Goal: Task Accomplishment & Management: Use online tool/utility

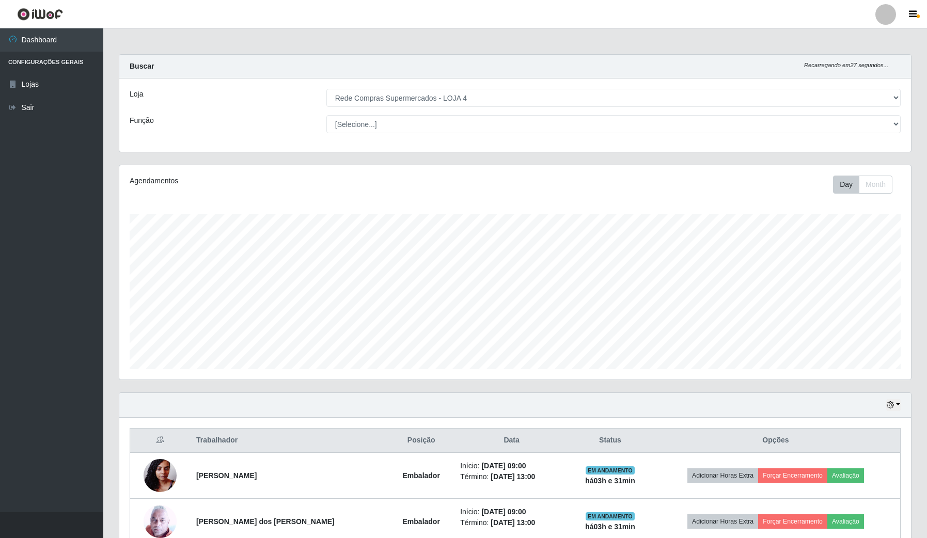
select select "159"
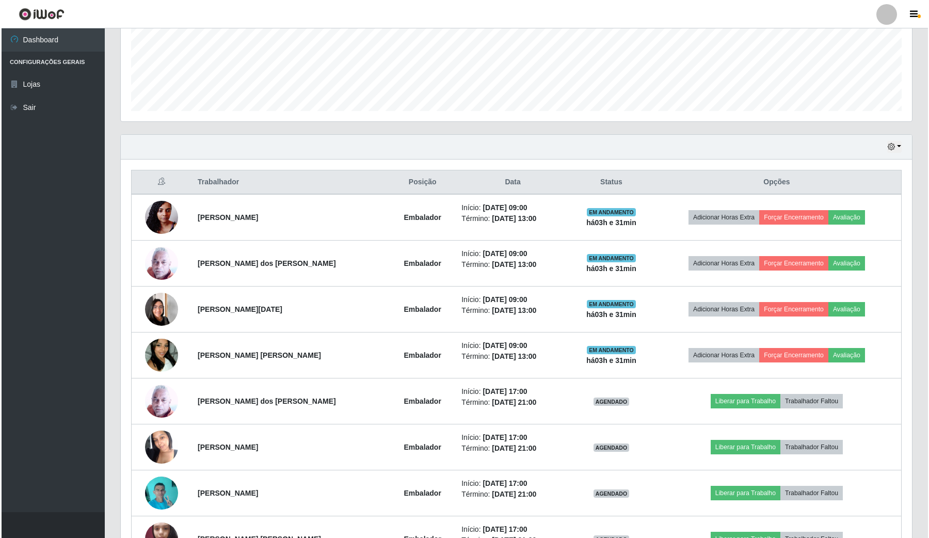
scroll to position [215, 791]
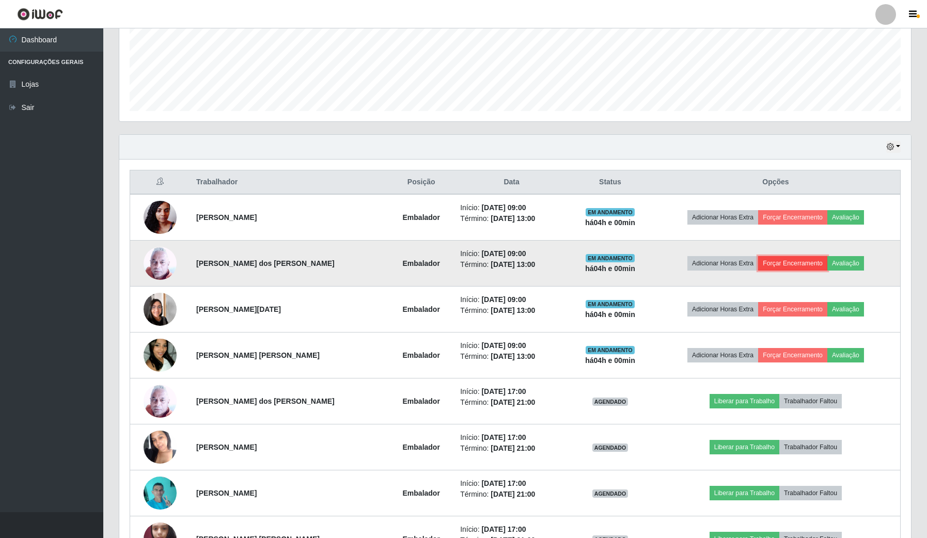
click at [787, 268] on button "Forçar Encerramento" at bounding box center [792, 263] width 69 height 14
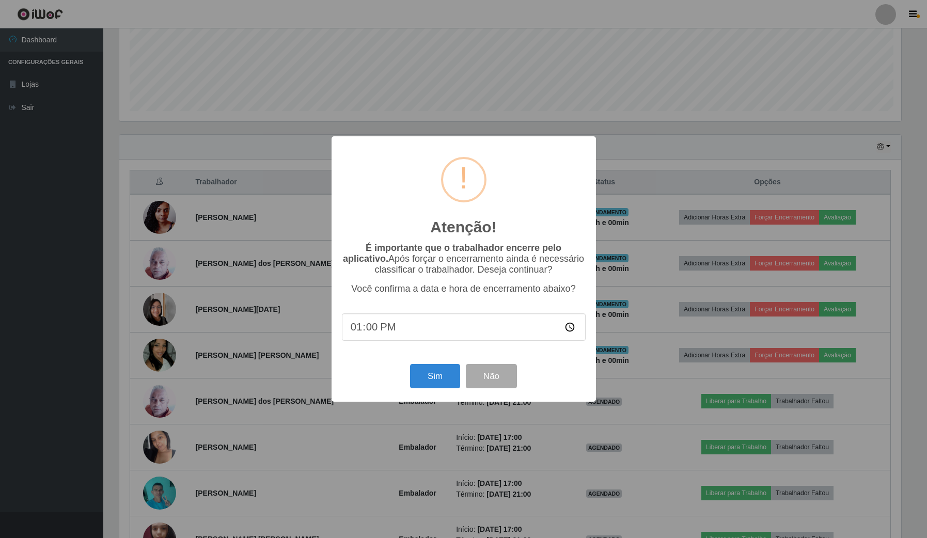
scroll to position [215, 784]
click at [426, 377] on button "Sim" at bounding box center [436, 376] width 50 height 24
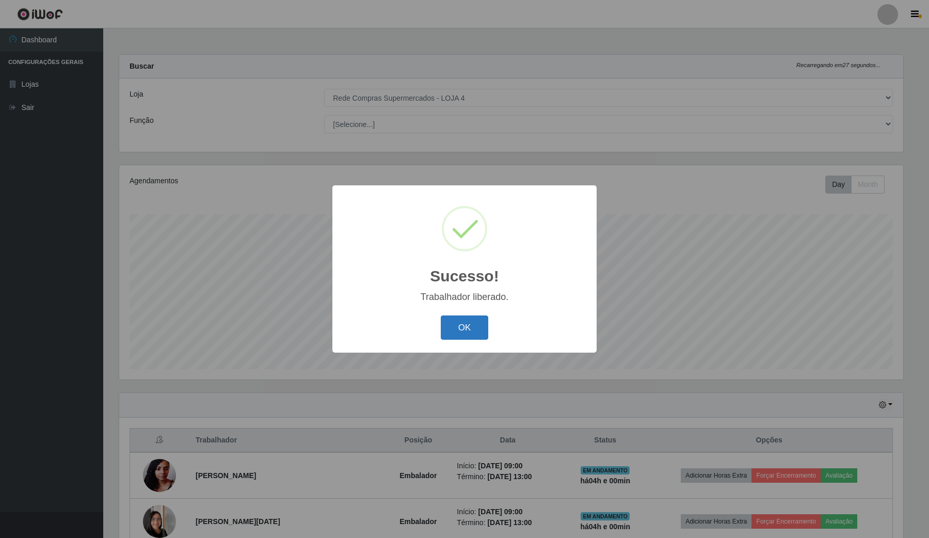
click at [477, 319] on button "OK" at bounding box center [465, 327] width 48 height 24
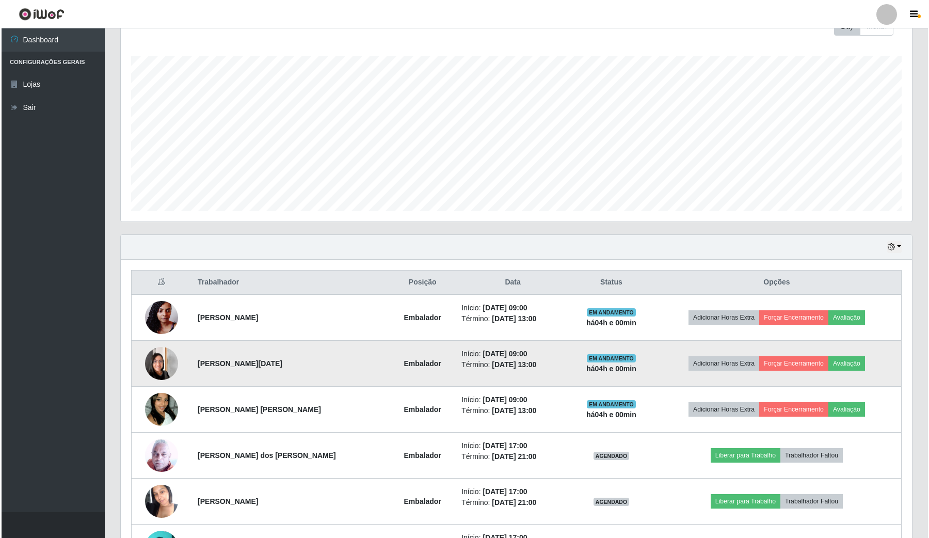
scroll to position [194, 0]
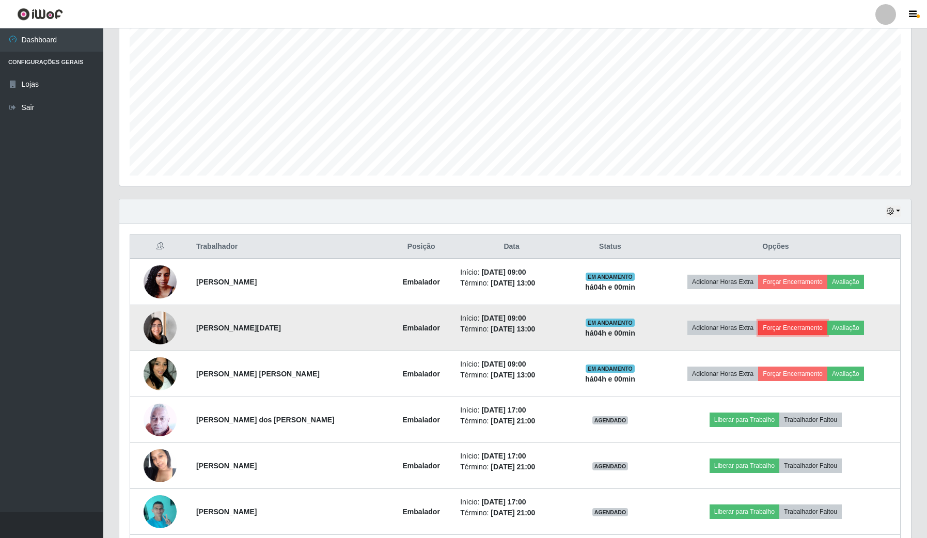
click at [791, 329] on button "Forçar Encerramento" at bounding box center [792, 328] width 69 height 14
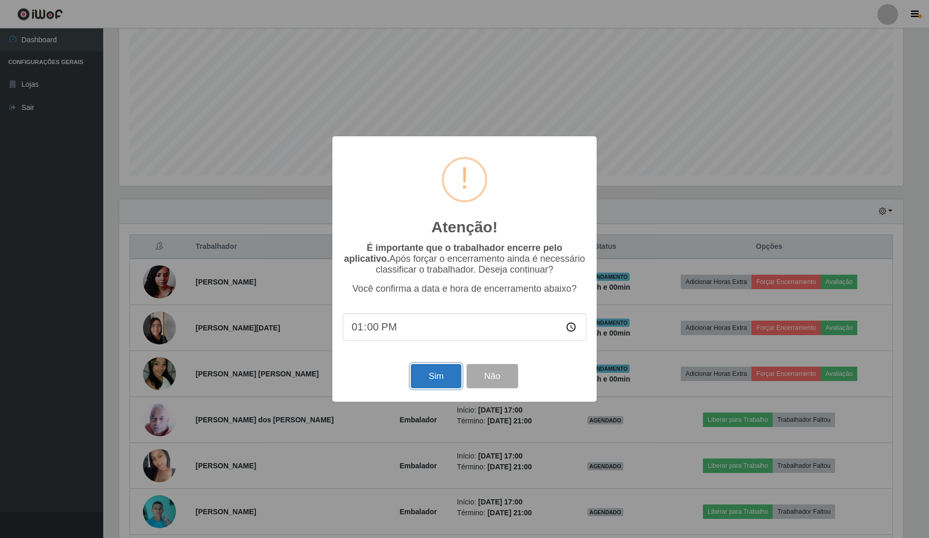
click at [418, 376] on button "Sim" at bounding box center [436, 376] width 50 height 24
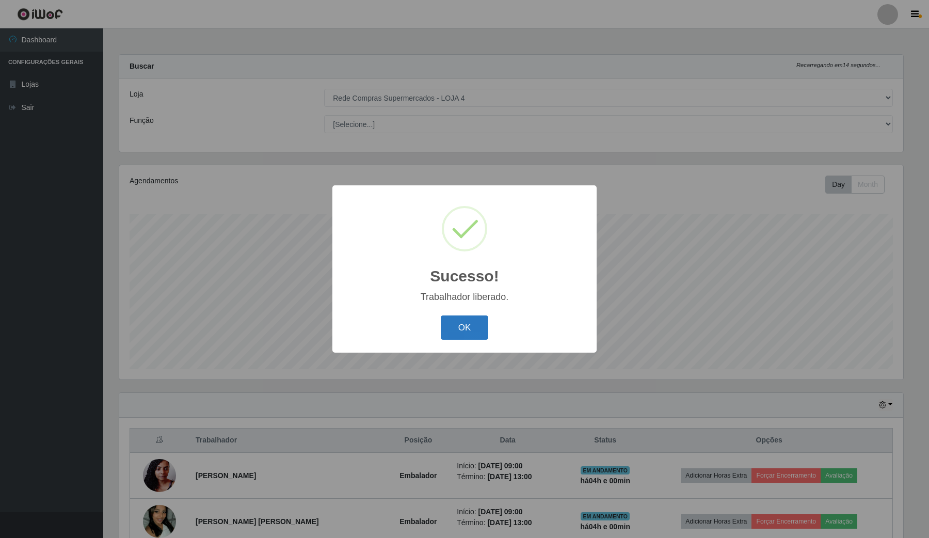
click at [463, 336] on button "OK" at bounding box center [465, 327] width 48 height 24
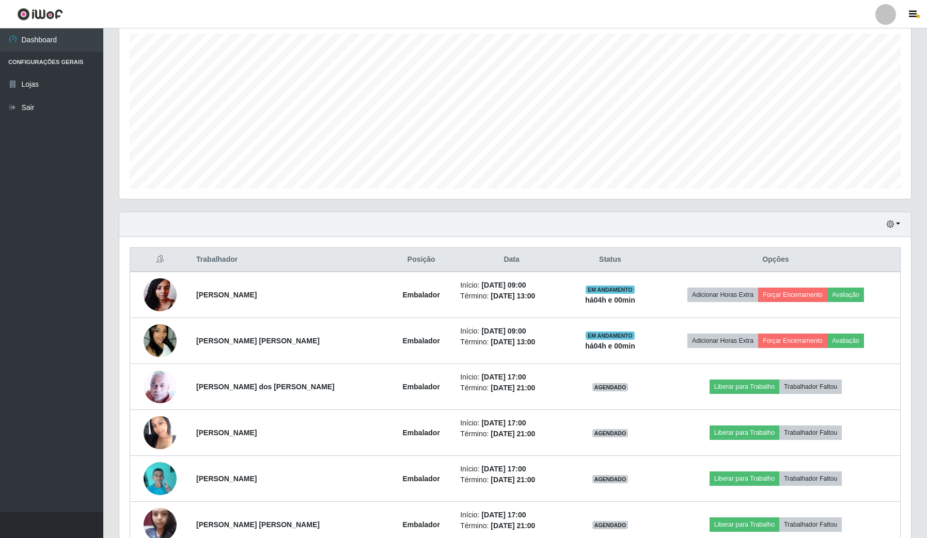
scroll to position [194, 0]
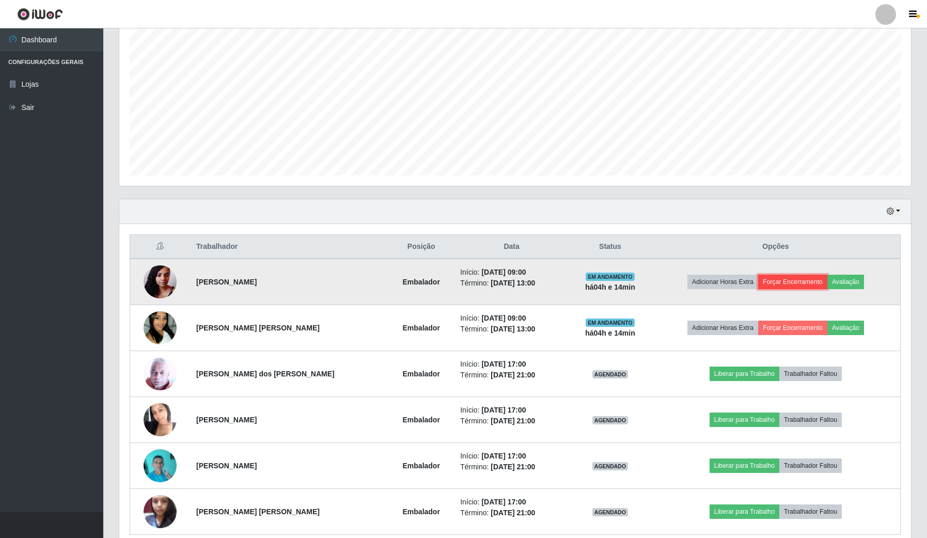
click at [767, 282] on button "Forçar Encerramento" at bounding box center [792, 282] width 69 height 14
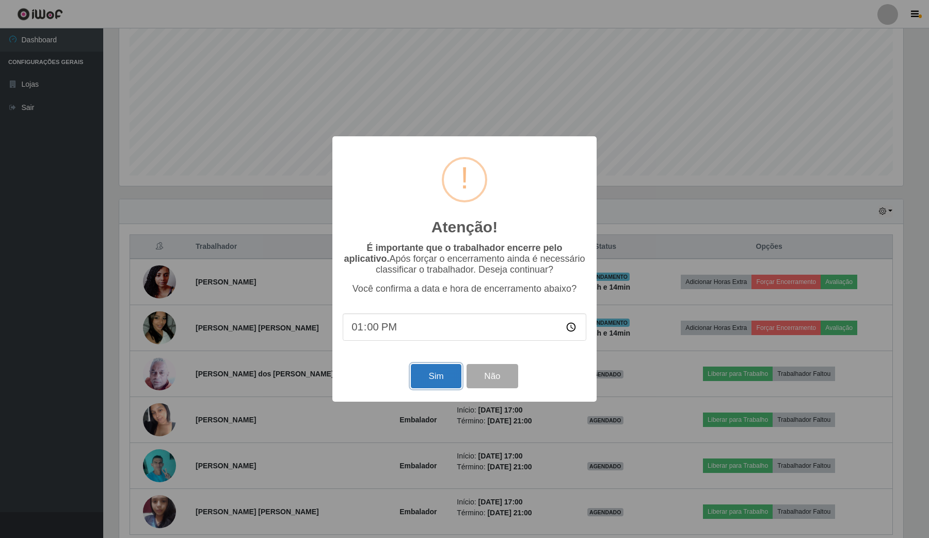
click at [437, 379] on button "Sim" at bounding box center [436, 376] width 50 height 24
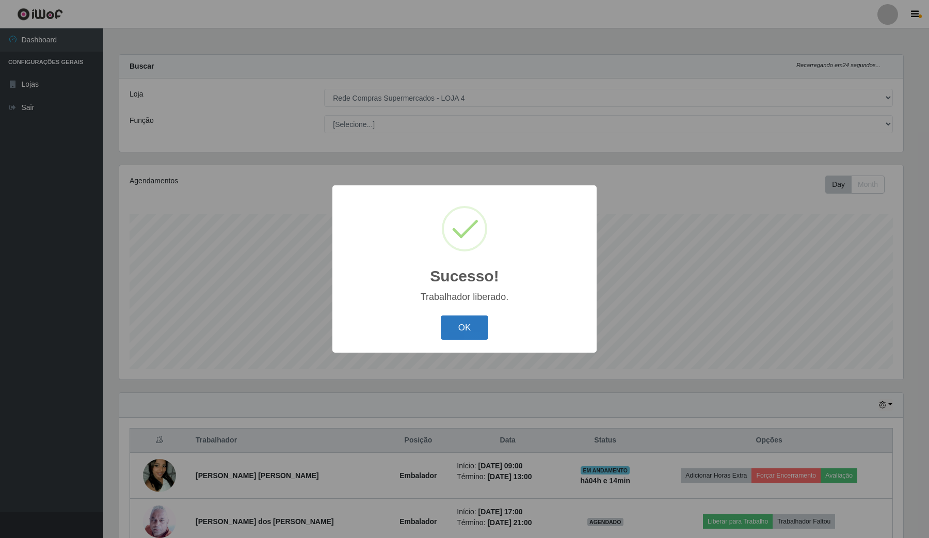
click at [472, 332] on button "OK" at bounding box center [465, 327] width 48 height 24
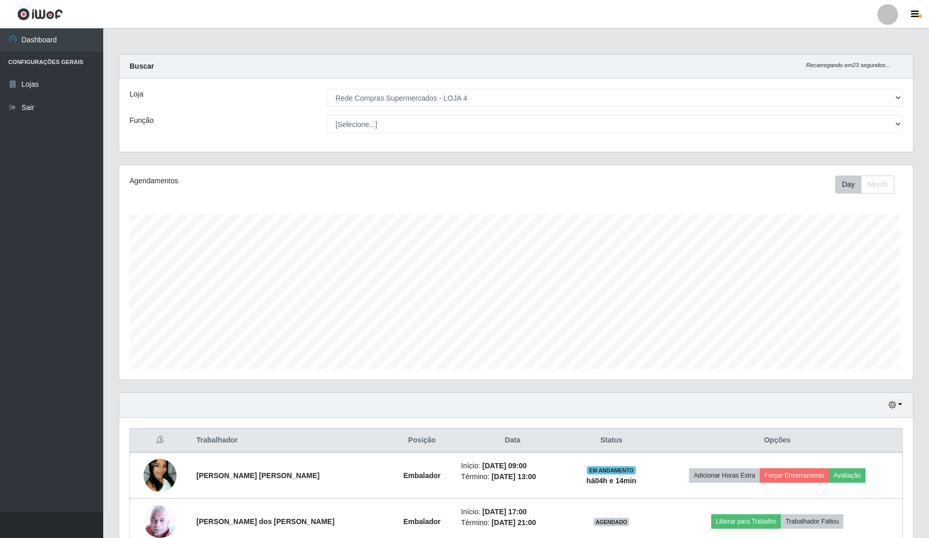
scroll to position [215, 791]
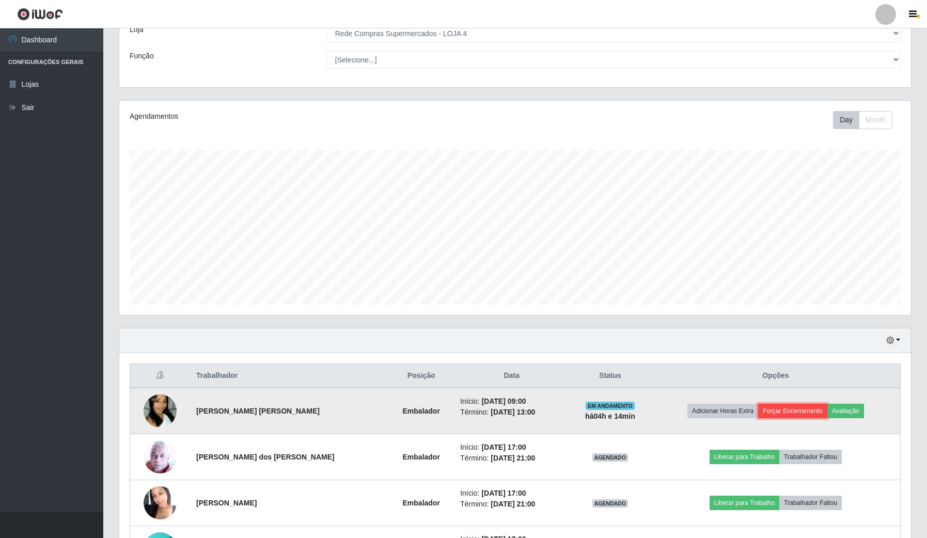
click at [781, 411] on button "Forçar Encerramento" at bounding box center [792, 411] width 69 height 14
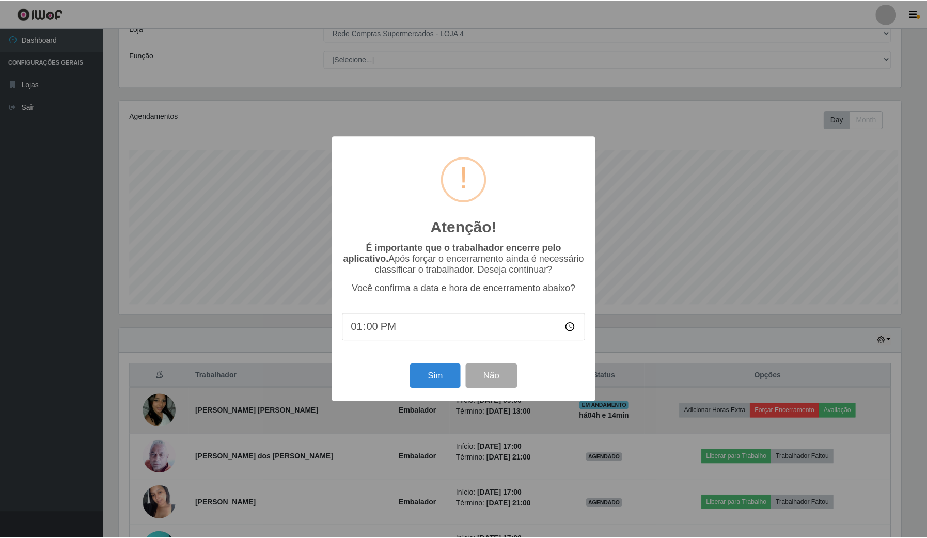
scroll to position [215, 784]
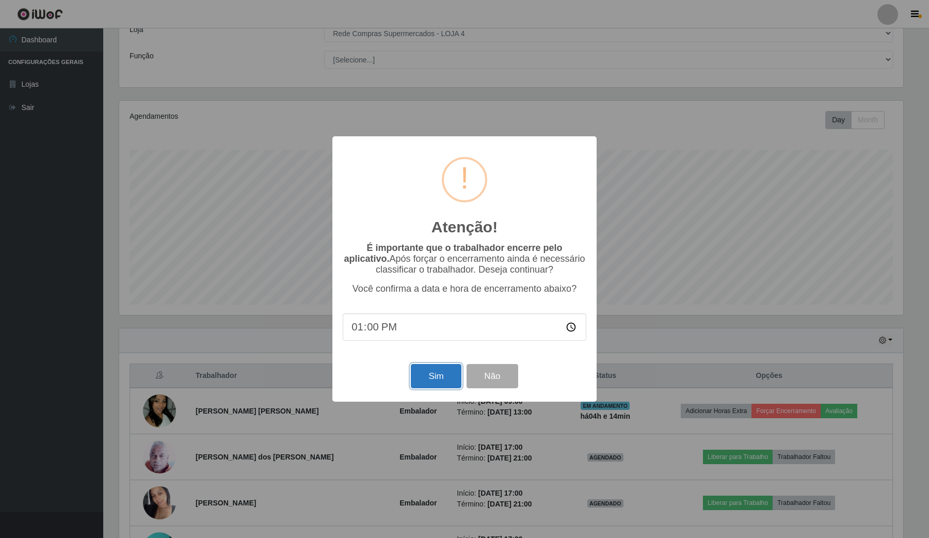
click at [427, 386] on button "Sim" at bounding box center [436, 376] width 50 height 24
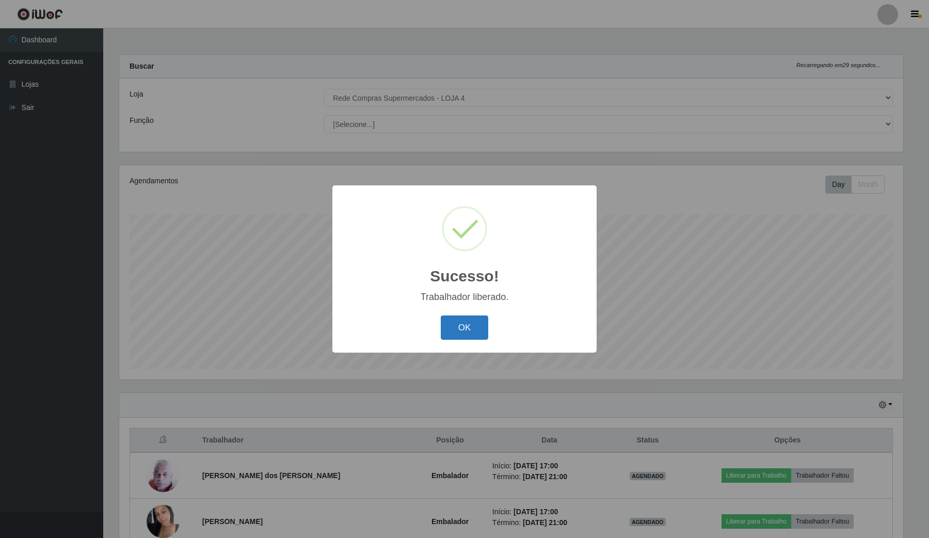
click at [448, 329] on button "OK" at bounding box center [465, 327] width 48 height 24
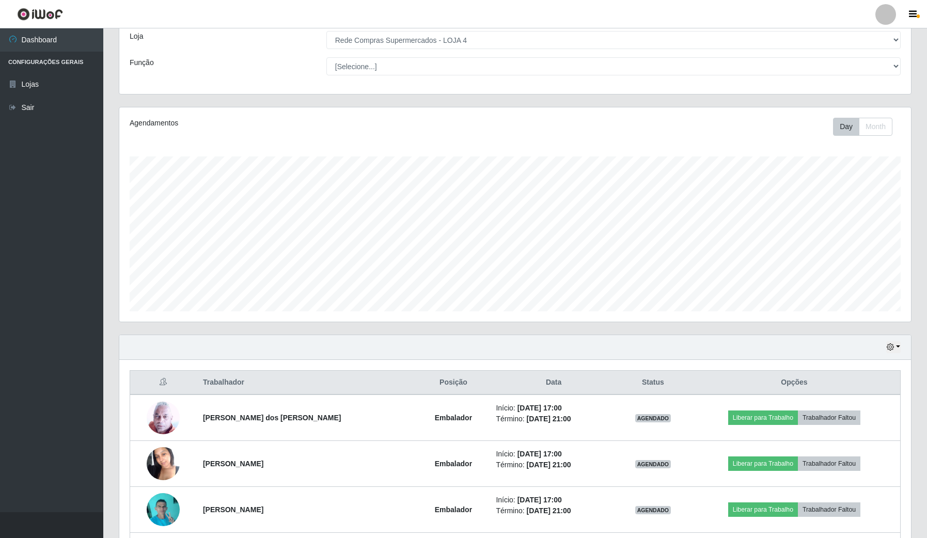
scroll to position [0, 0]
